Goal: Task Accomplishment & Management: Complete application form

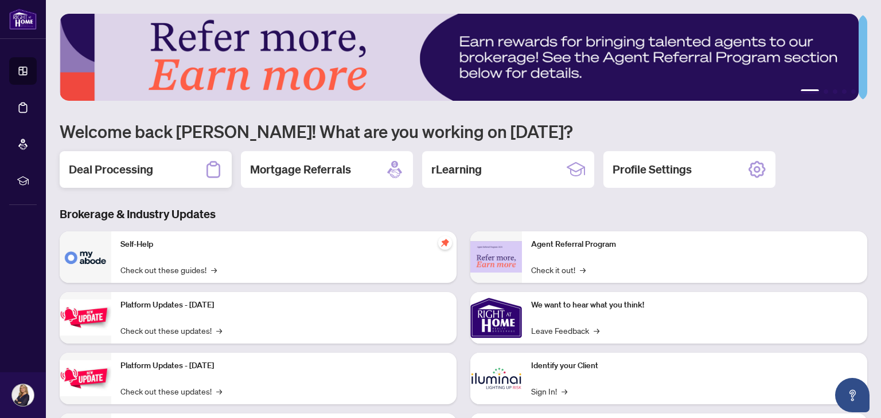
click at [127, 174] on h2 "Deal Processing" at bounding box center [111, 170] width 84 height 16
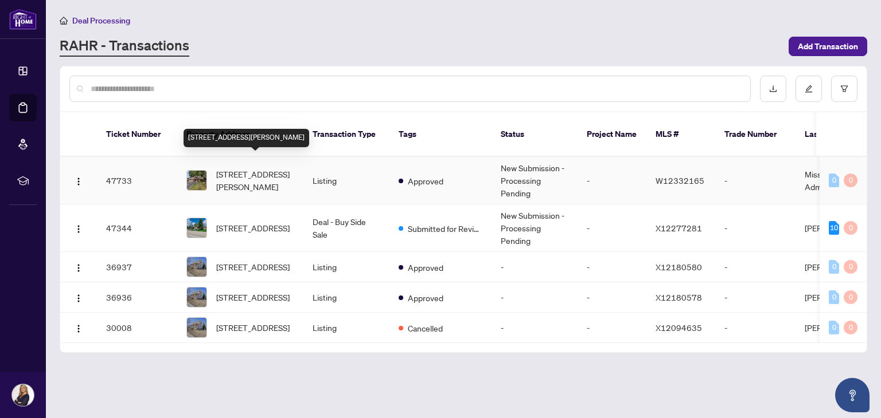
click at [259, 168] on span "[STREET_ADDRESS][PERSON_NAME]" at bounding box center [255, 180] width 78 height 25
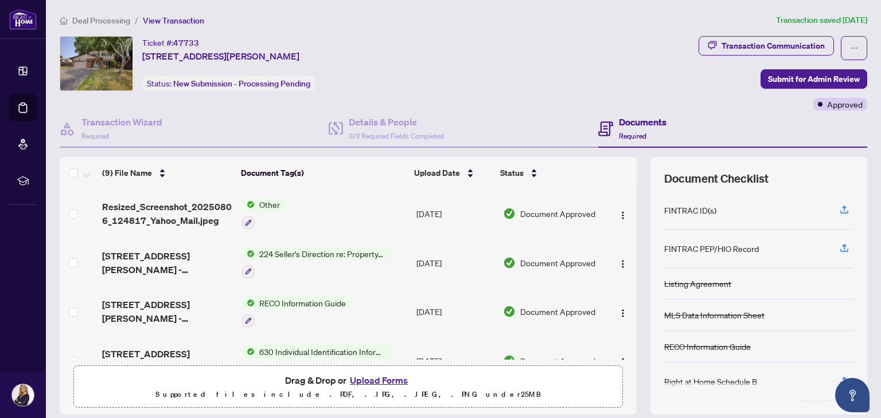
click at [372, 380] on button "Upload Forms" at bounding box center [378, 380] width 65 height 15
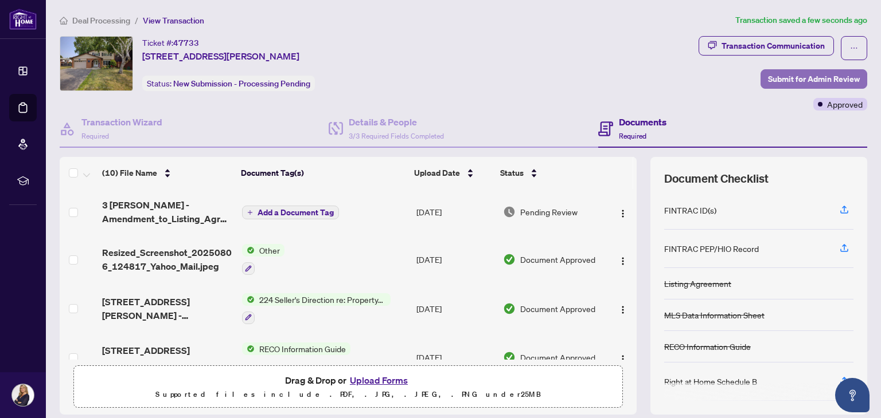
click at [792, 73] on span "Submit for Admin Review" at bounding box center [814, 79] width 92 height 18
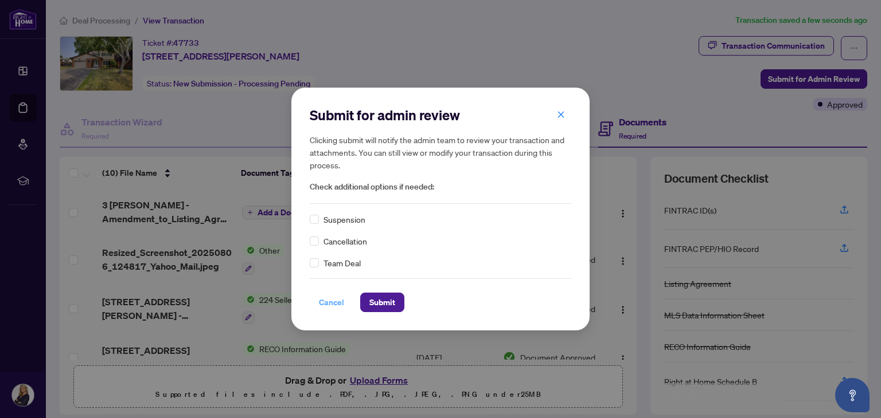
click at [332, 300] on span "Cancel" at bounding box center [331, 303] width 25 height 18
